Goal: Information Seeking & Learning: Compare options

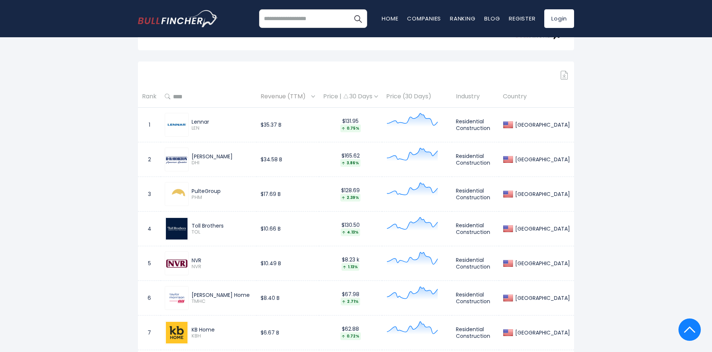
scroll to position [336, 0]
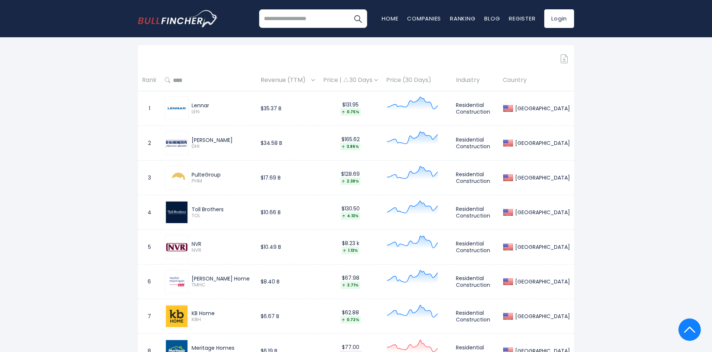
drag, startPoint x: 190, startPoint y: 103, endPoint x: 215, endPoint y: 104, distance: 25.0
click at [215, 104] on div "Lennar LEN" at bounding box center [221, 108] width 64 height 13
copy div "Lennar"
drag, startPoint x: 192, startPoint y: 174, endPoint x: 221, endPoint y: 176, distance: 29.1
click at [221, 176] on div "PulteGroup" at bounding box center [222, 175] width 61 height 7
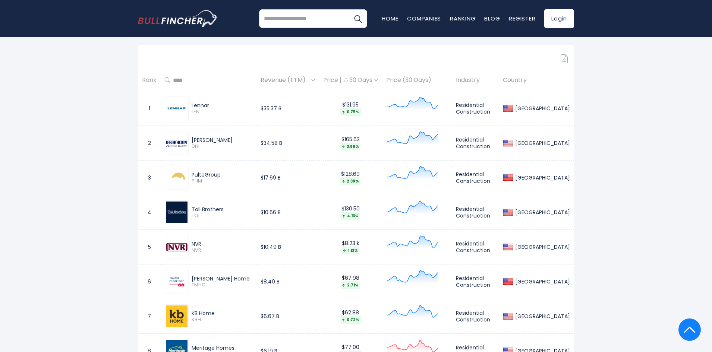
copy div "PulteGroup"
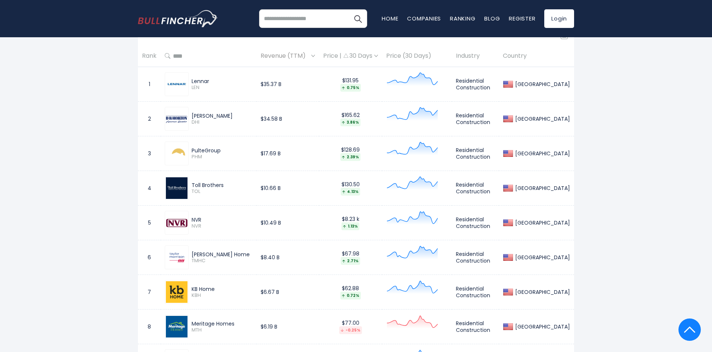
scroll to position [373, 0]
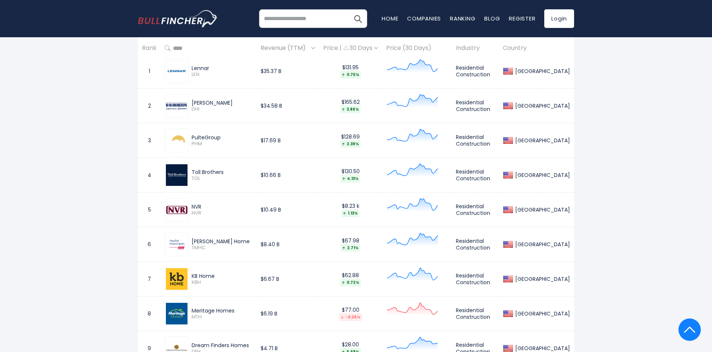
drag, startPoint x: 192, startPoint y: 174, endPoint x: 224, endPoint y: 171, distance: 31.5
click at [224, 171] on div "Toll Brothers" at bounding box center [222, 172] width 61 height 7
copy div "Toll Brothers"
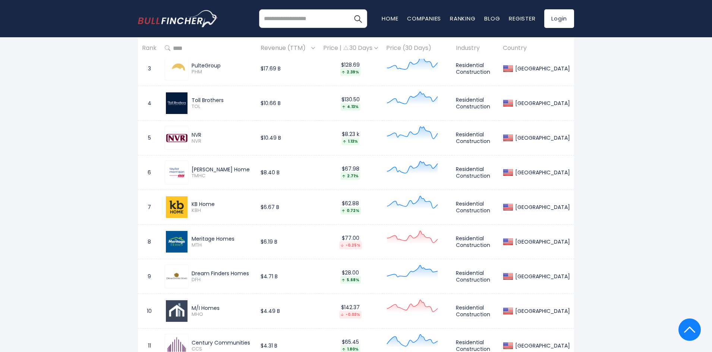
scroll to position [447, 0]
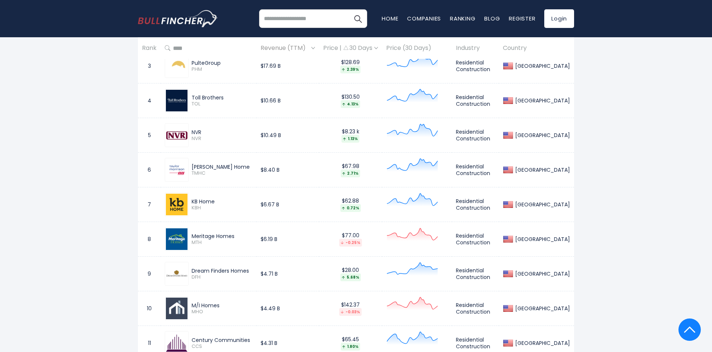
drag, startPoint x: 192, startPoint y: 131, endPoint x: 203, endPoint y: 132, distance: 10.9
click at [203, 132] on div "NVR" at bounding box center [222, 132] width 61 height 7
copy div "NVR"
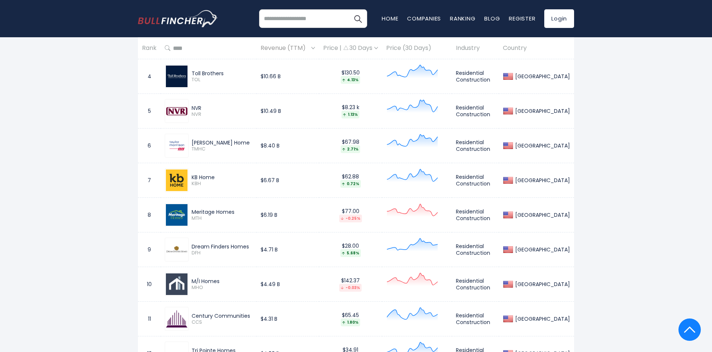
scroll to position [485, 0]
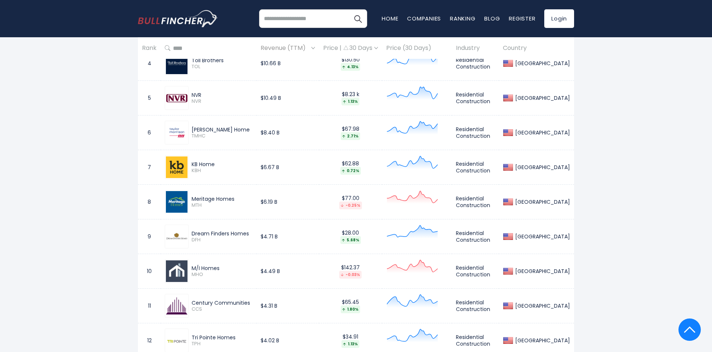
drag, startPoint x: 193, startPoint y: 129, endPoint x: 248, endPoint y: 131, distance: 54.8
click at [248, 131] on div "[PERSON_NAME] Home" at bounding box center [222, 129] width 61 height 7
copy div "[PERSON_NAME] Home"
drag, startPoint x: 192, startPoint y: 165, endPoint x: 220, endPoint y: 164, distance: 27.6
click at [220, 164] on div "KB Home" at bounding box center [222, 164] width 61 height 7
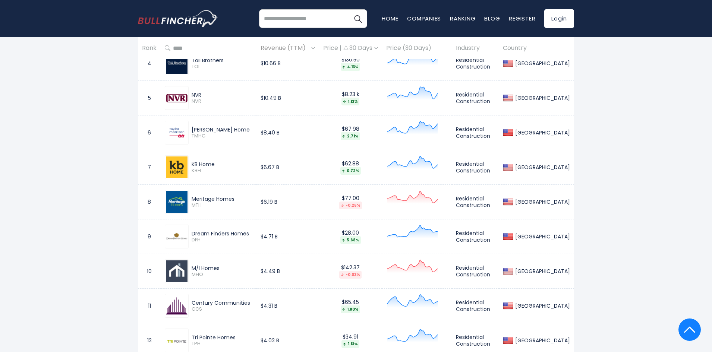
copy div "KB Home"
